Goal: Task Accomplishment & Management: Use online tool/utility

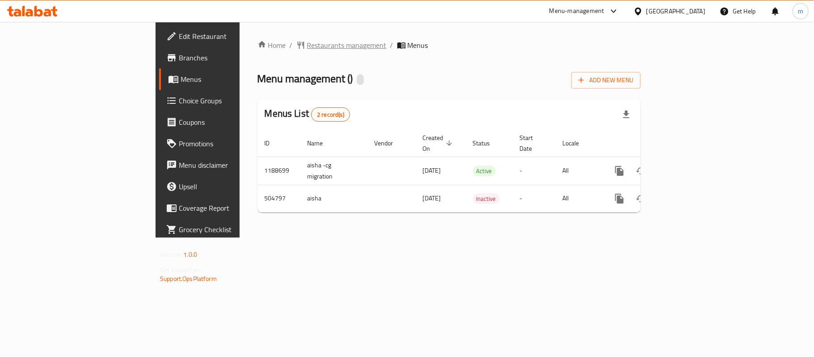
click at [307, 45] on span "Restaurants management" at bounding box center [347, 45] width 80 height 11
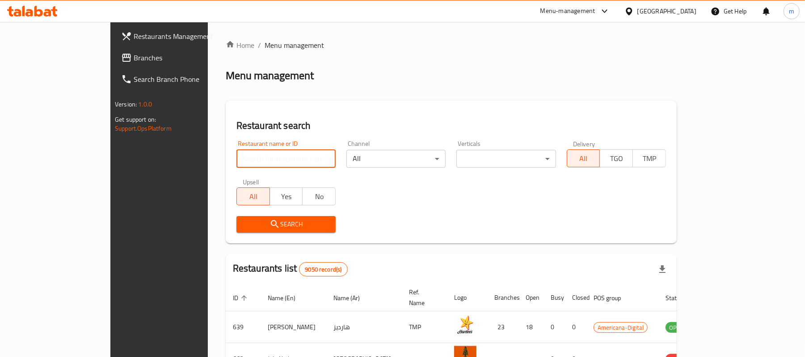
drag, startPoint x: 236, startPoint y: 151, endPoint x: 231, endPoint y: 145, distance: 7.0
click at [236, 151] on input "search" at bounding box center [285, 159] width 99 height 18
paste input "634738"
type input "634738"
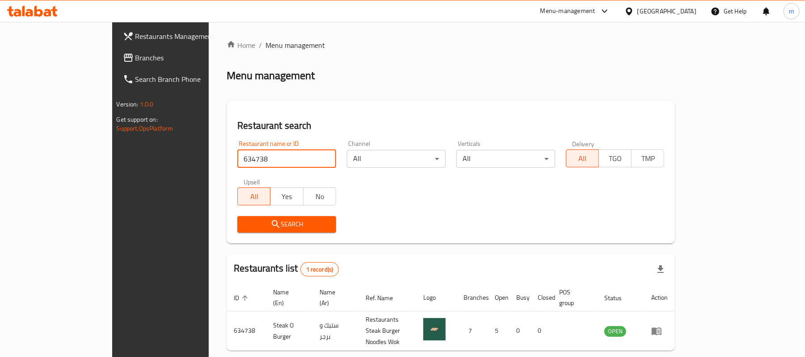
click at [632, 13] on icon at bounding box center [629, 11] width 6 height 8
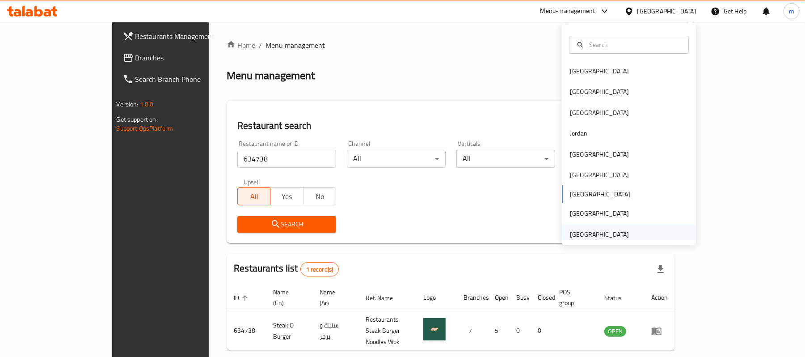
click at [610, 235] on div "[GEOGRAPHIC_DATA]" at bounding box center [599, 234] width 59 height 10
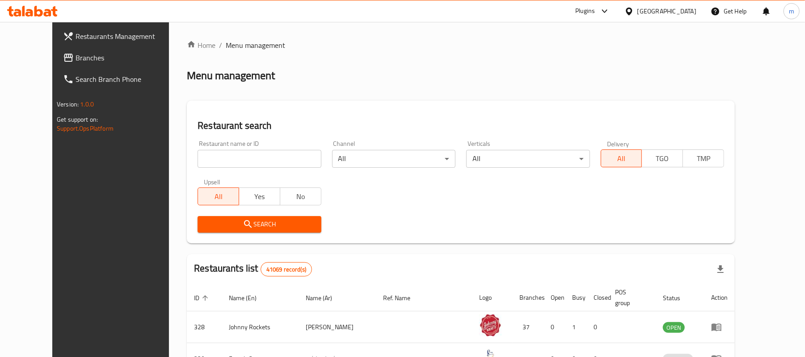
click at [76, 55] on span "Branches" at bounding box center [128, 57] width 104 height 11
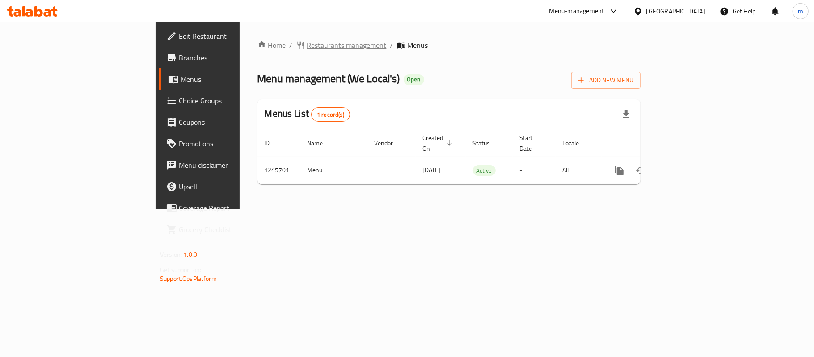
click at [307, 46] on span "Restaurants management" at bounding box center [347, 45] width 80 height 11
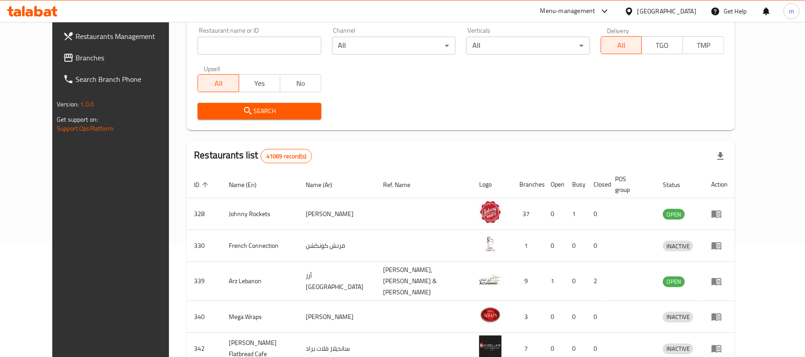
scroll to position [119, 0]
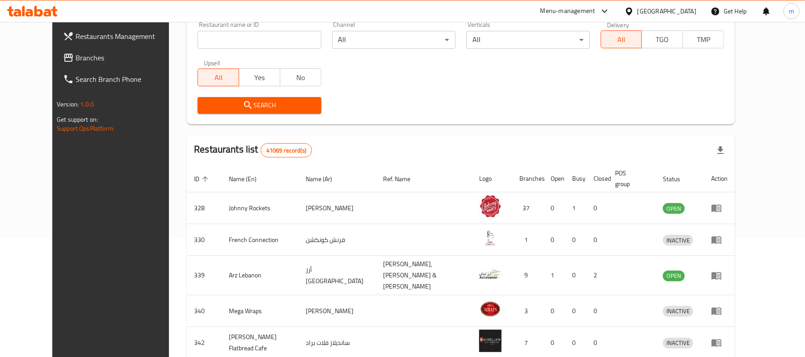
click at [249, 28] on div "Restaurant name or ID Restaurant name or ID" at bounding box center [259, 34] width 123 height 27
click at [243, 38] on input "search" at bounding box center [259, 40] width 123 height 18
paste input "682709"
type input "682709"
click at [258, 103] on span "Search" at bounding box center [259, 105] width 109 height 11
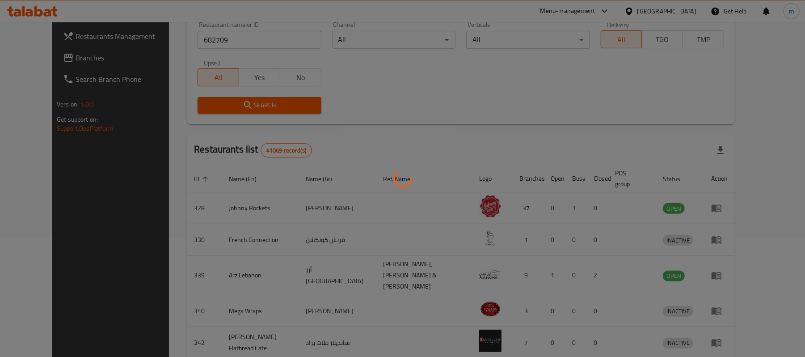
scroll to position [25, 0]
